Goal: Register for event/course

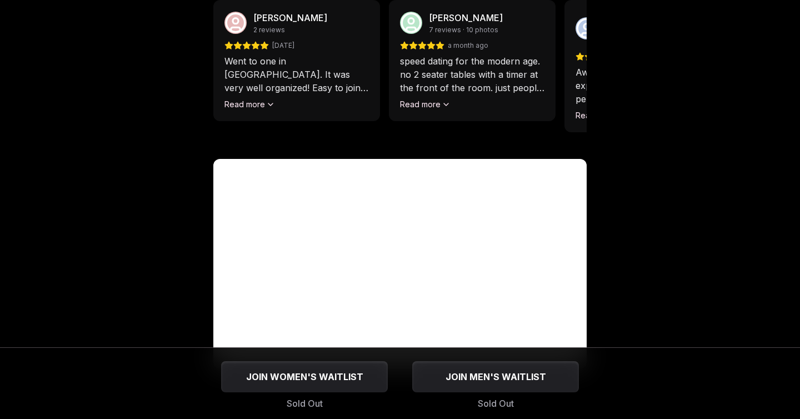
scroll to position [1102, 0]
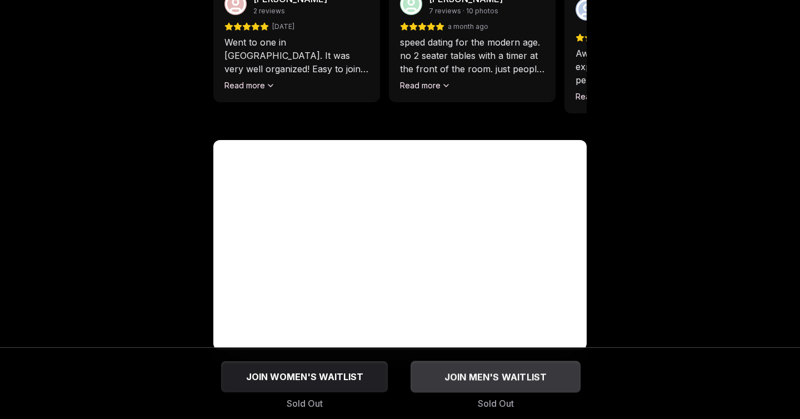
click at [499, 379] on span "JOIN MEN'S WAITLIST" at bounding box center [495, 376] width 107 height 13
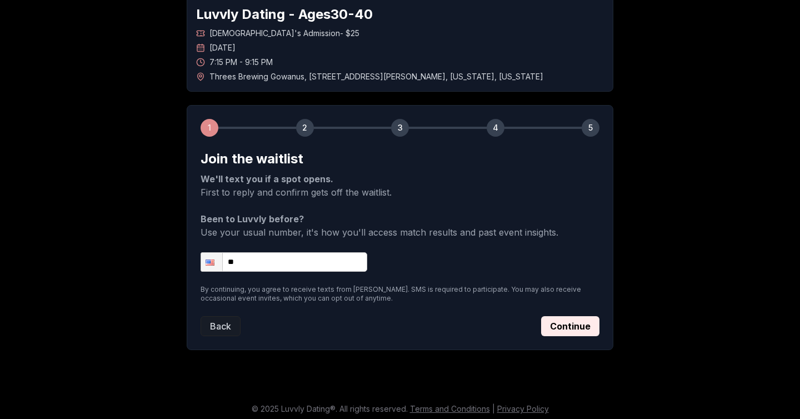
scroll to position [67, 0]
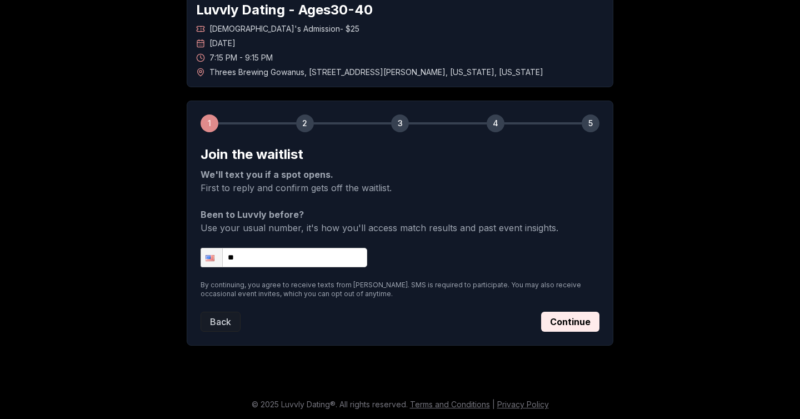
click at [299, 263] on input "**" at bounding box center [283, 257] width 167 height 19
type input "**********"
click at [572, 319] on button "Continue" at bounding box center [570, 321] width 58 height 20
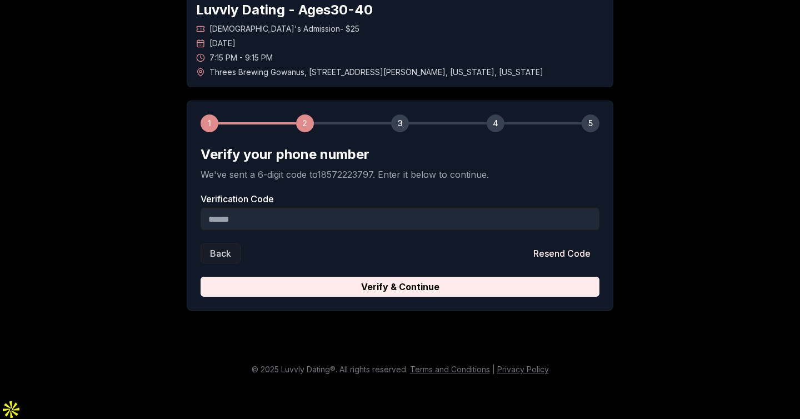
scroll to position [32, 0]
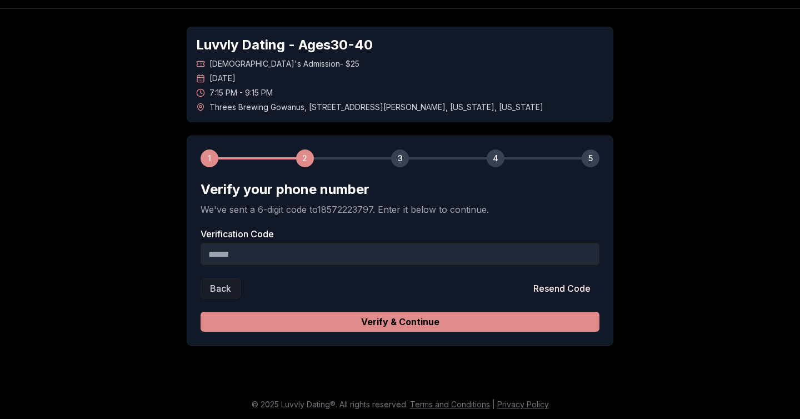
click at [357, 321] on button "Verify & Continue" at bounding box center [399, 321] width 399 height 20
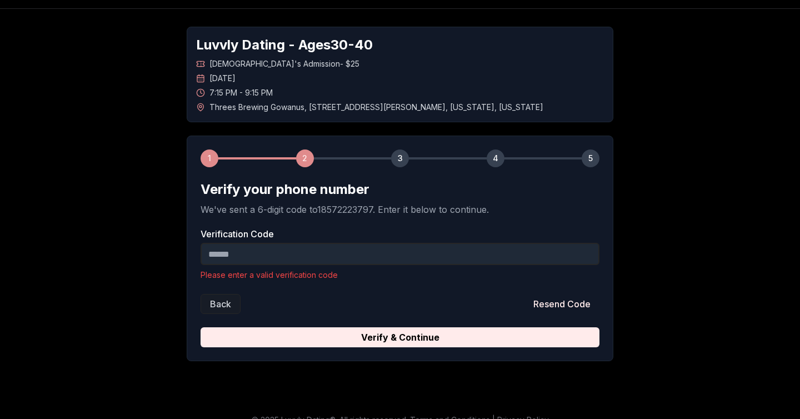
click at [256, 255] on input "Verification Code" at bounding box center [399, 254] width 399 height 22
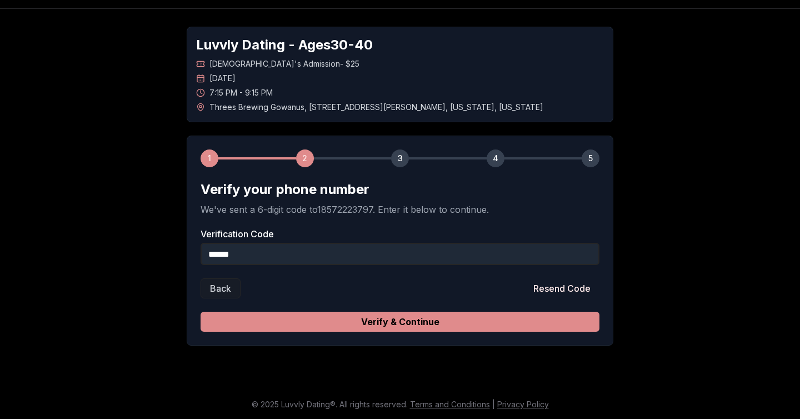
type input "******"
click at [441, 326] on button "Verify & Continue" at bounding box center [399, 321] width 399 height 20
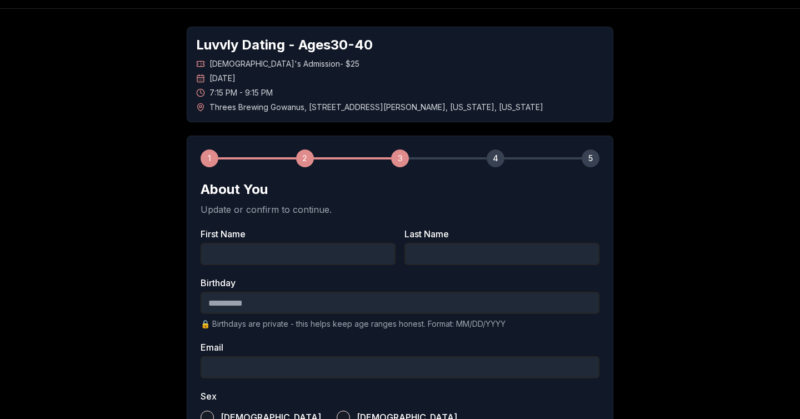
click at [309, 253] on input "First Name" at bounding box center [297, 254] width 195 height 22
type input "****"
type input "******"
type input "**********"
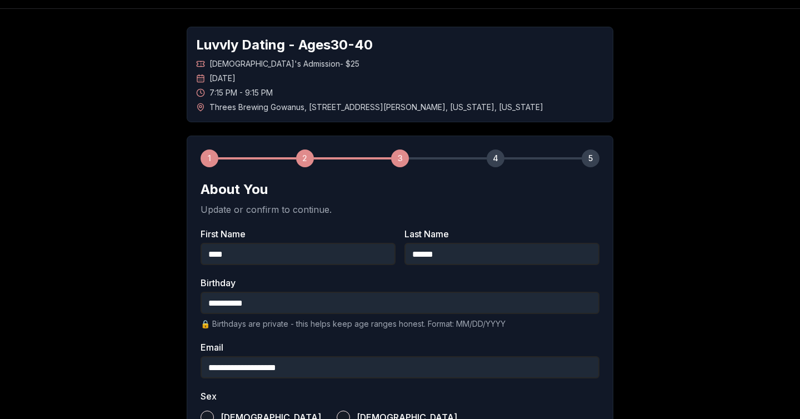
click at [153, 354] on div "**********" at bounding box center [399, 379] width 777 height 741
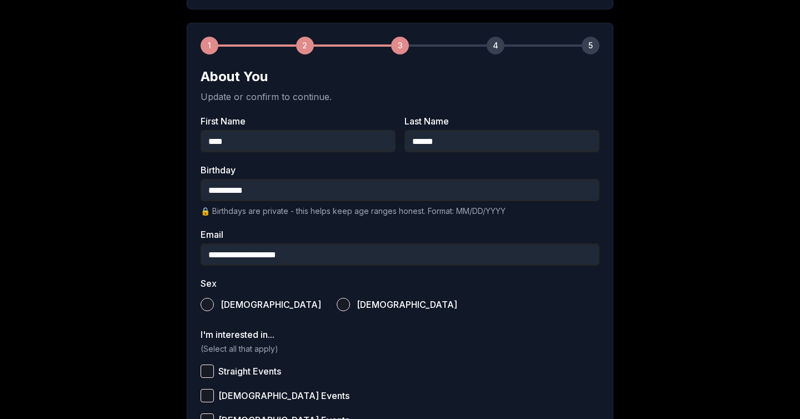
scroll to position [180, 0]
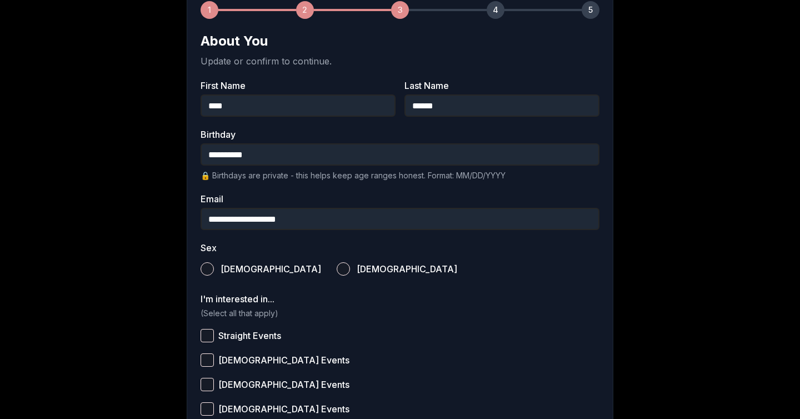
click at [214, 265] on label "[DEMOGRAPHIC_DATA]" at bounding box center [260, 269] width 120 height 24
click at [214, 265] on button "[DEMOGRAPHIC_DATA]" at bounding box center [206, 268] width 13 height 13
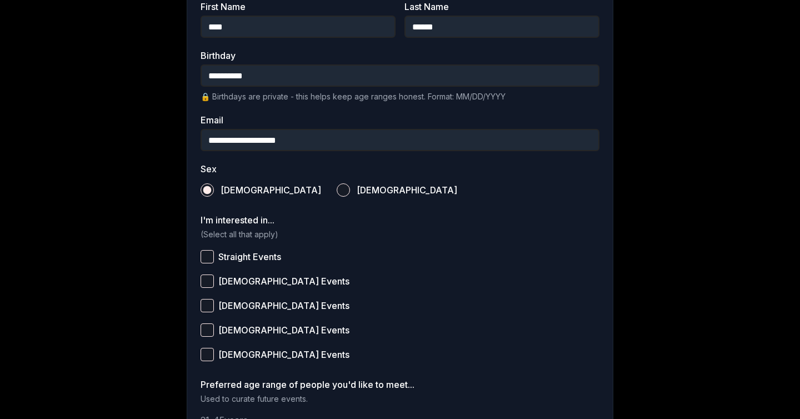
scroll to position [270, 0]
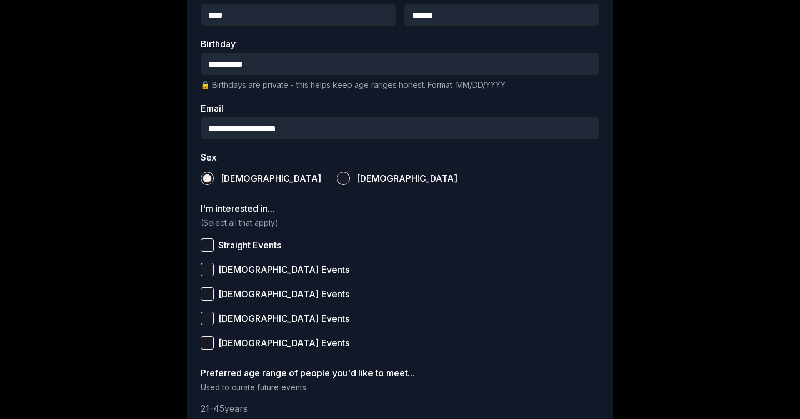
click at [205, 243] on button "Straight Events" at bounding box center [206, 244] width 13 height 13
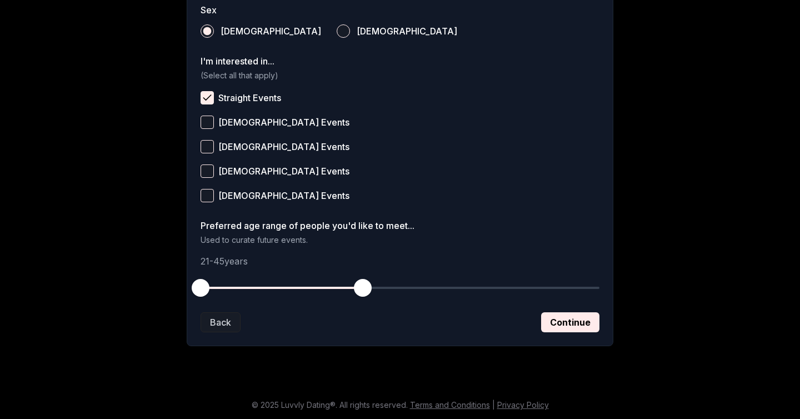
scroll to position [418, 0]
drag, startPoint x: 205, startPoint y: 292, endPoint x: 249, endPoint y: 293, distance: 43.9
click at [249, 293] on span "button" at bounding box center [248, 287] width 18 height 18
drag, startPoint x: 361, startPoint y: 290, endPoint x: 311, endPoint y: 290, distance: 50.0
click at [311, 290] on span "button" at bounding box center [309, 287] width 18 height 18
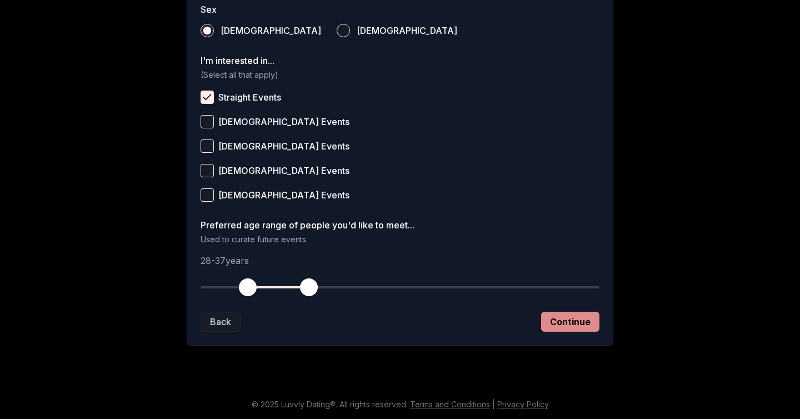
click at [555, 319] on button "Continue" at bounding box center [570, 321] width 58 height 20
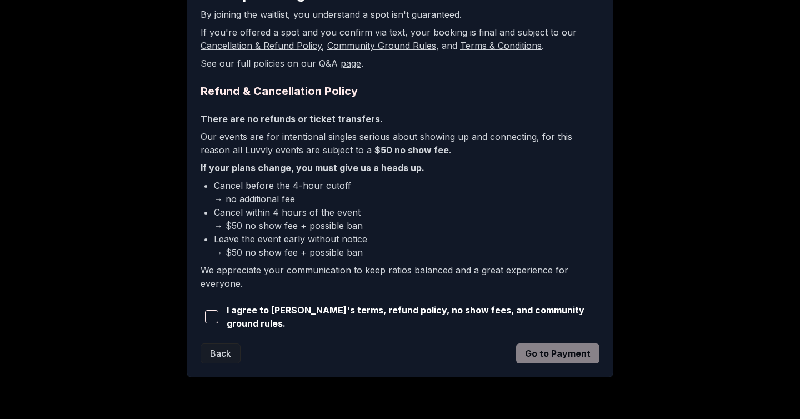
scroll to position [228, 0]
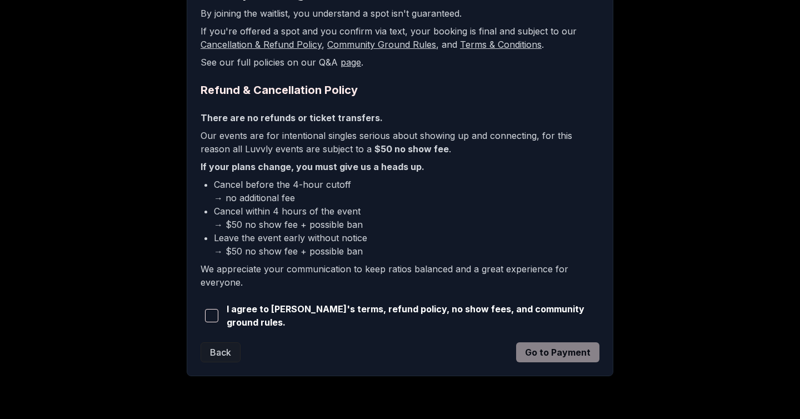
click at [212, 315] on span "button" at bounding box center [211, 315] width 13 height 13
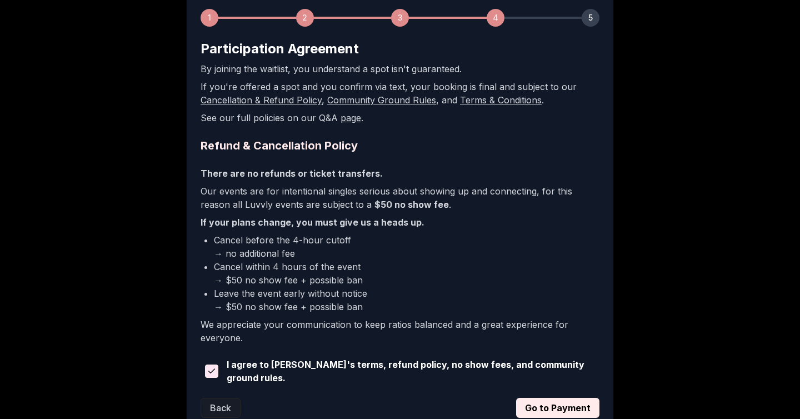
scroll to position [164, 0]
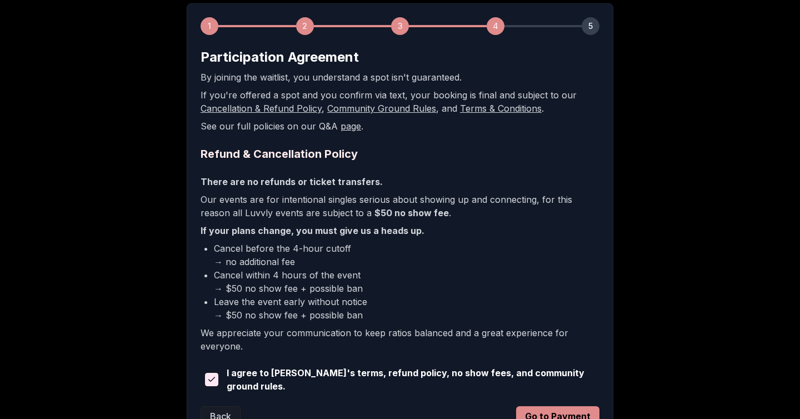
click at [579, 411] on button "Go to Payment" at bounding box center [557, 416] width 83 height 20
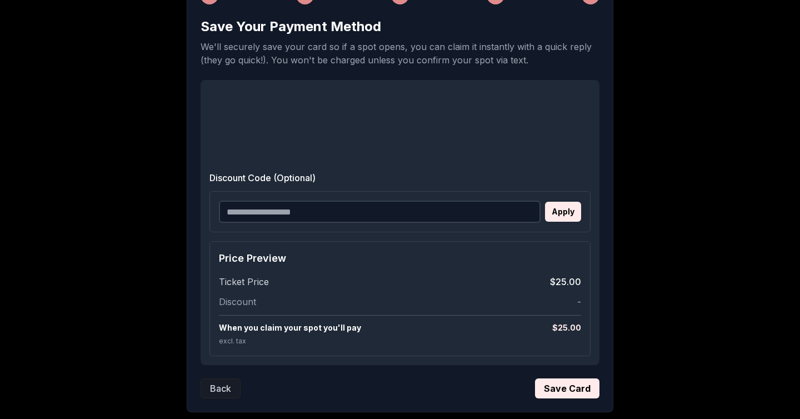
scroll to position [195, 0]
click at [551, 385] on button "Save Card" at bounding box center [567, 388] width 64 height 20
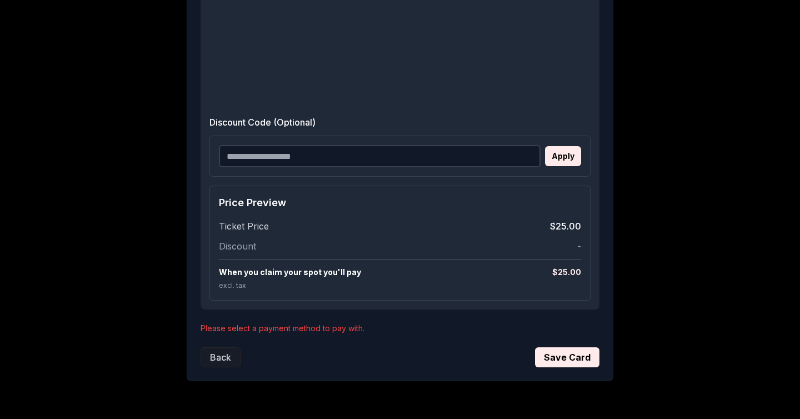
scroll to position [342, 0]
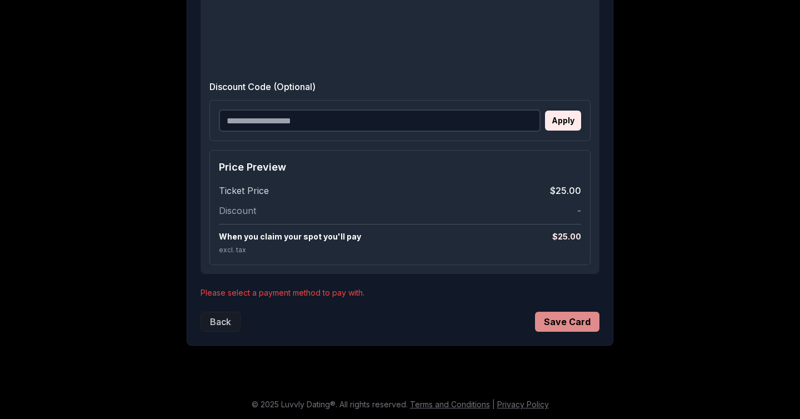
click at [567, 330] on button "Save Card" at bounding box center [567, 321] width 64 height 20
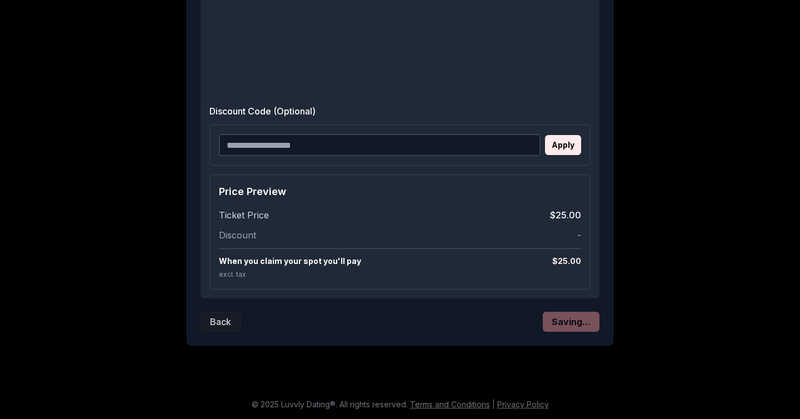
scroll to position [54, 0]
